Goal: Transaction & Acquisition: Purchase product/service

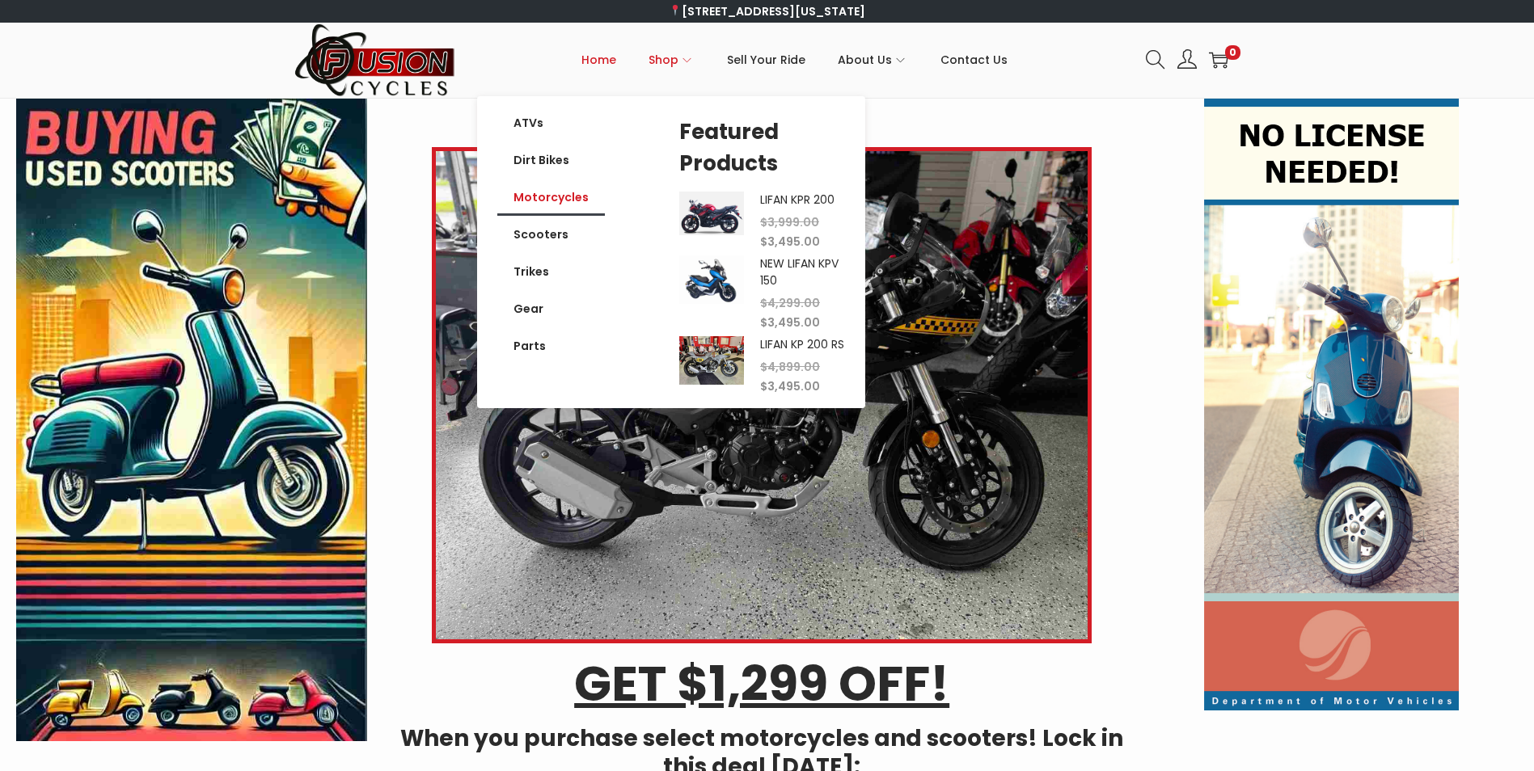
click at [566, 193] on link "Motorcycles" at bounding box center [551, 197] width 108 height 37
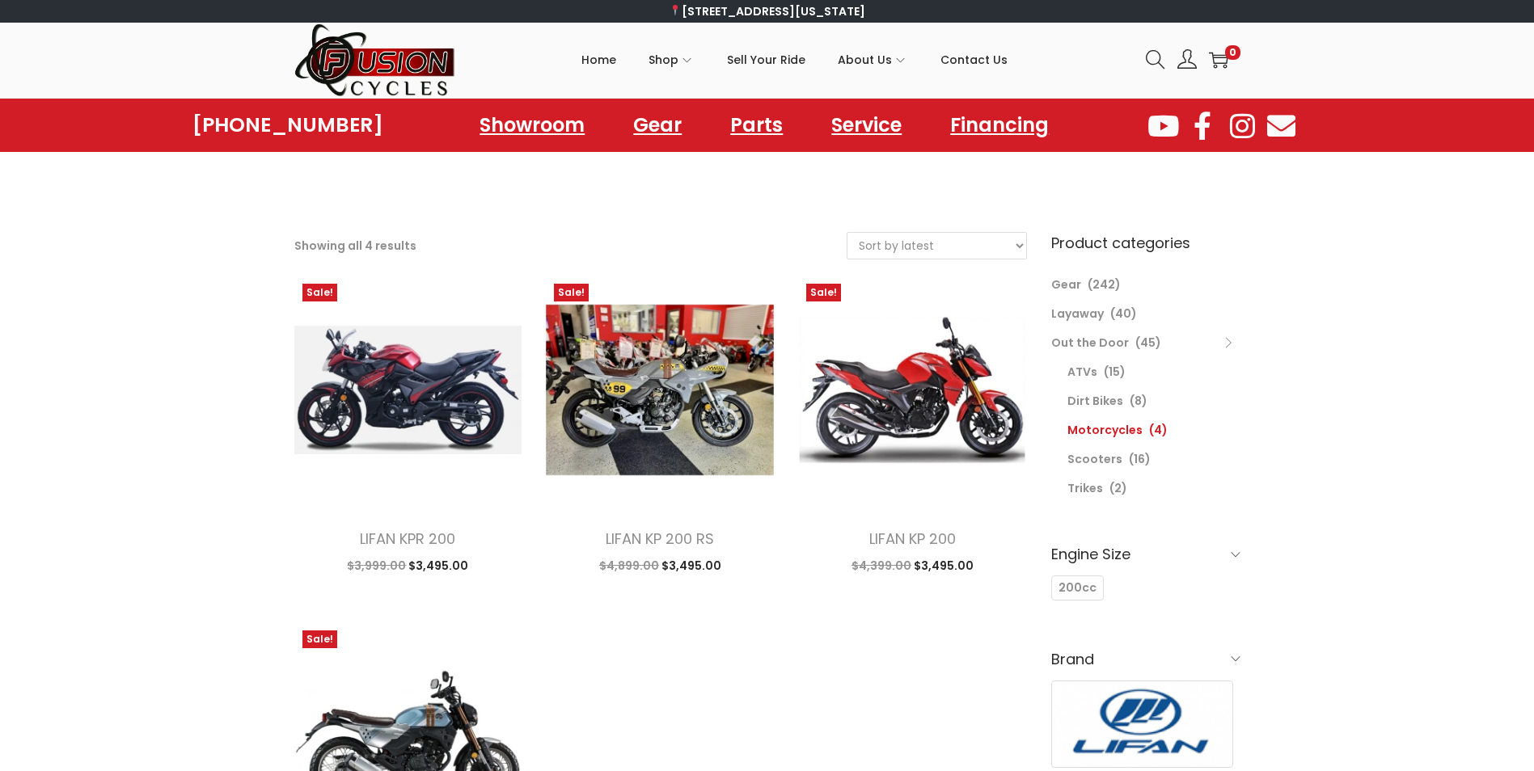
click at [958, 253] on select "Sort by popularity Sort by latest Sort by price: low to high Sort by price: hig…" at bounding box center [936, 246] width 179 height 26
select select "price"
click at [847, 233] on select "Sort by popularity Sort by latest Sort by price: low to high Sort by price: hig…" at bounding box center [936, 246] width 179 height 26
select select "price"
